Goal: Transaction & Acquisition: Purchase product/service

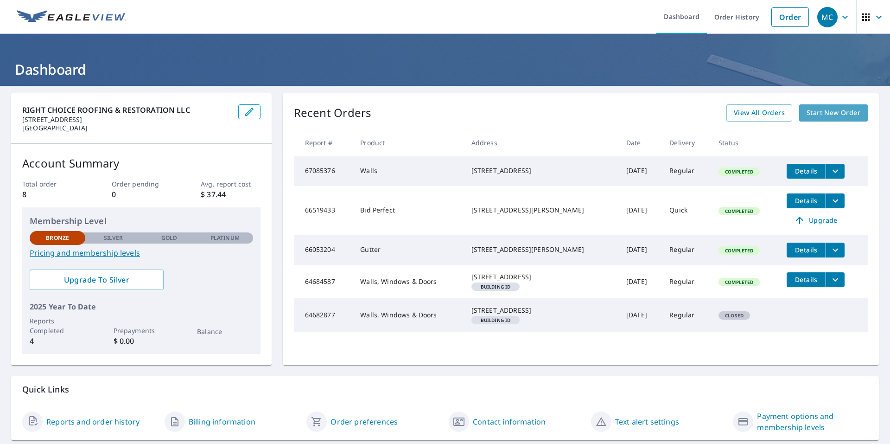
click at [823, 113] on span "Start New Order" at bounding box center [834, 113] width 54 height 12
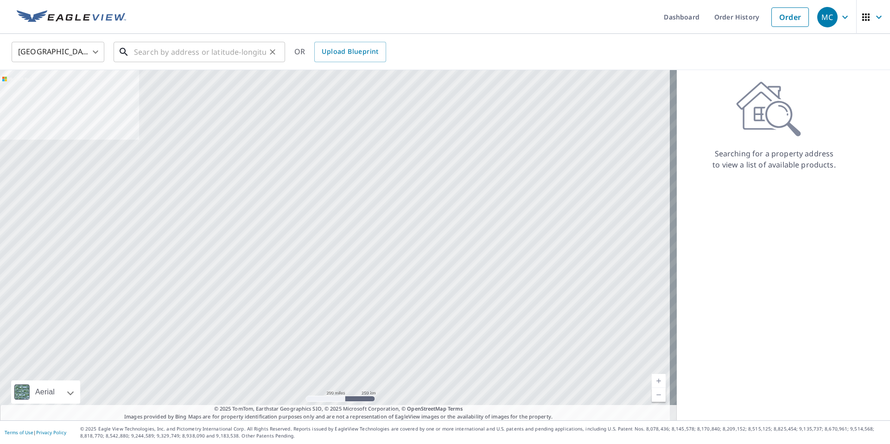
click at [149, 50] on input "text" at bounding box center [200, 52] width 132 height 26
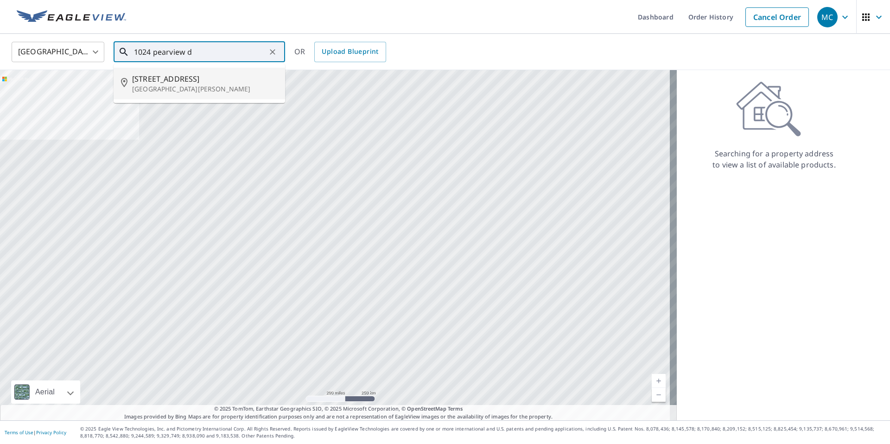
click at [156, 87] on p "[GEOGRAPHIC_DATA][PERSON_NAME]" at bounding box center [205, 88] width 146 height 9
type input "[STREET_ADDRESS][PERSON_NAME]"
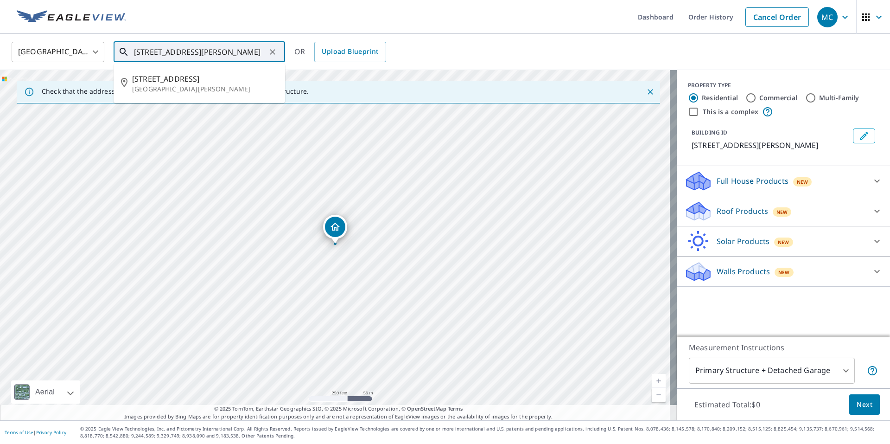
click at [213, 53] on input "[STREET_ADDRESS][PERSON_NAME]" at bounding box center [200, 52] width 132 height 26
click at [208, 90] on p "[GEOGRAPHIC_DATA][PERSON_NAME]" at bounding box center [205, 88] width 146 height 9
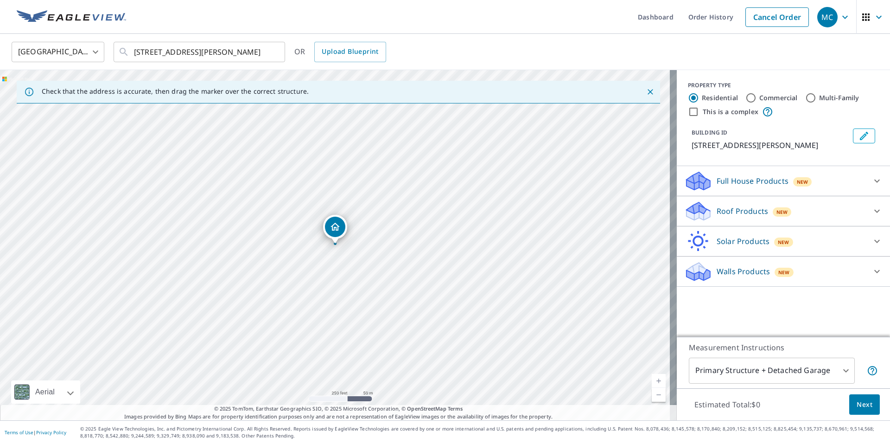
click at [826, 278] on div "Walls Products New" at bounding box center [775, 272] width 182 height 22
click at [872, 180] on icon at bounding box center [877, 178] width 11 height 11
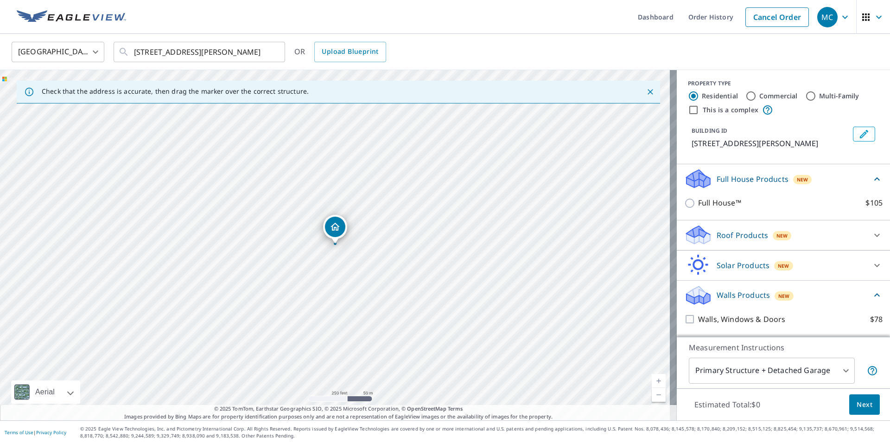
click at [872, 180] on icon at bounding box center [877, 178] width 11 height 11
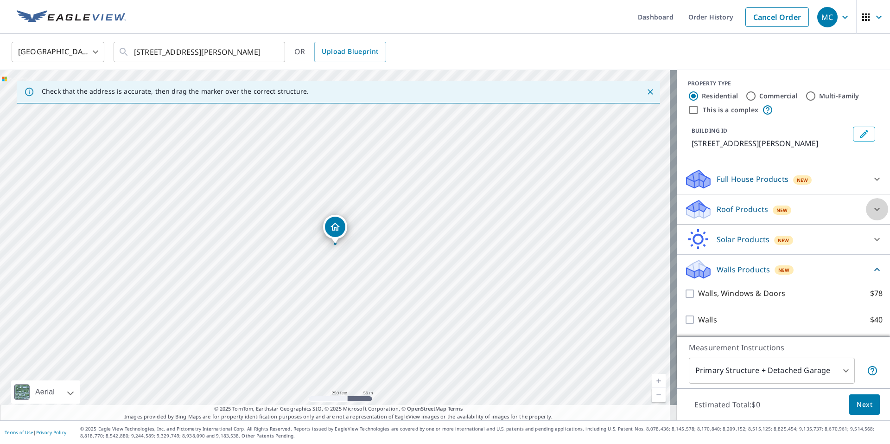
click at [872, 207] on icon at bounding box center [877, 209] width 11 height 11
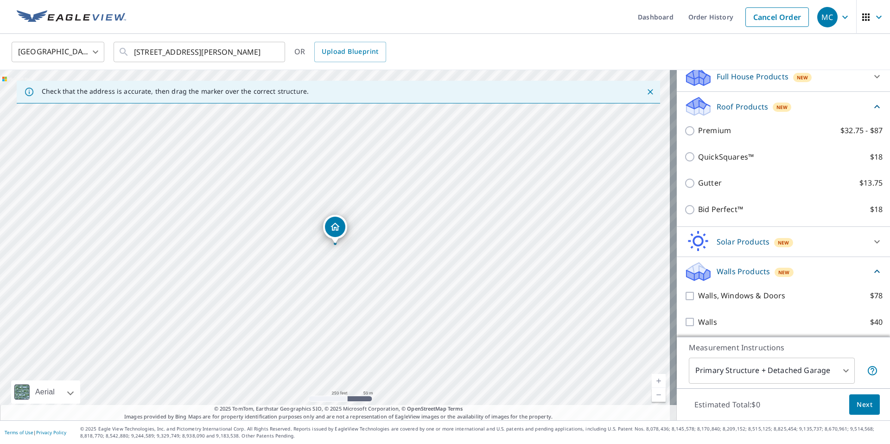
scroll to position [107, 0]
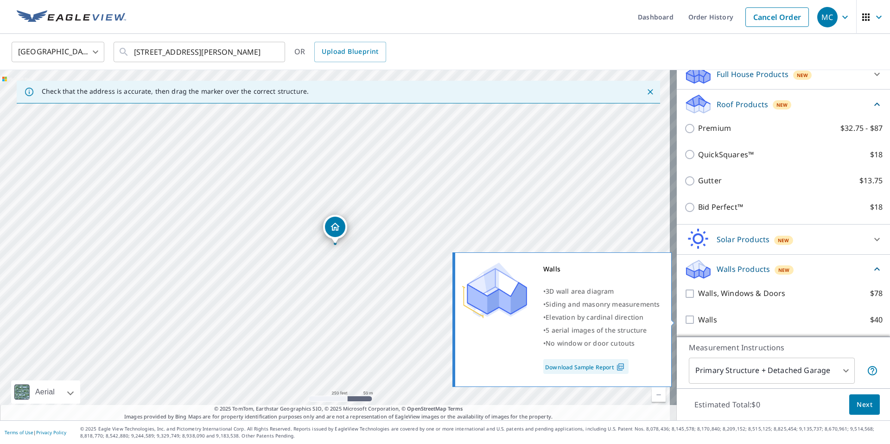
click at [684, 321] on input "Walls $40" at bounding box center [691, 319] width 14 height 11
checkbox input "true"
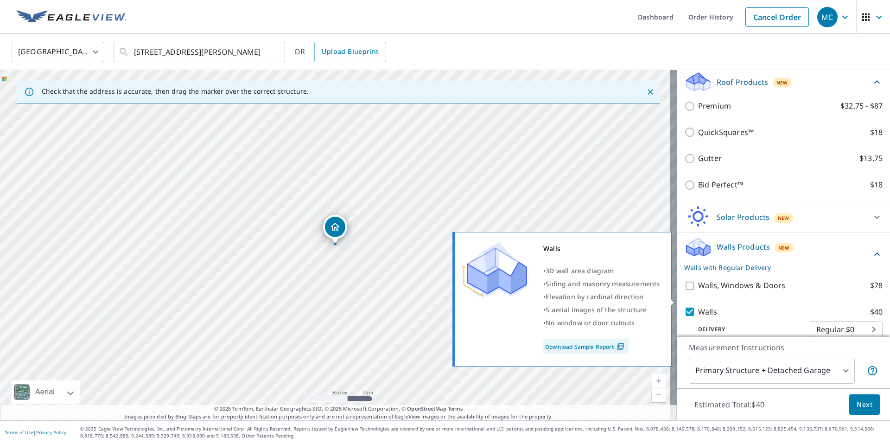
scroll to position [141, 0]
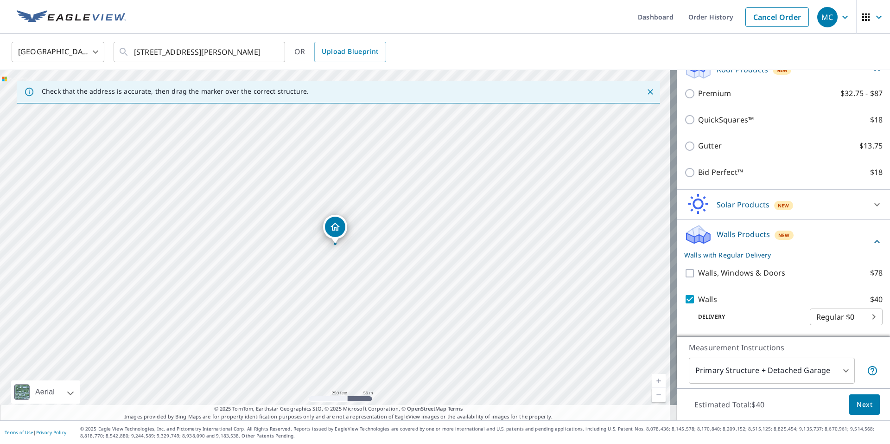
click at [859, 405] on span "Next" at bounding box center [865, 405] width 16 height 12
